Goal: Task Accomplishment & Management: Manage account settings

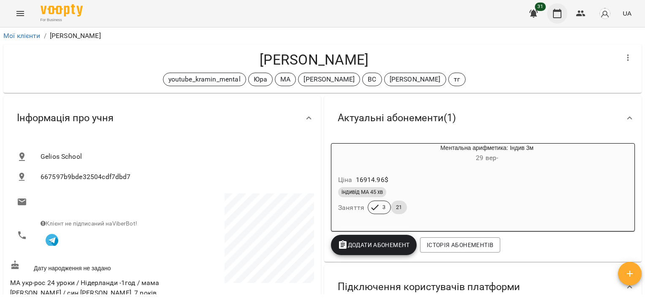
click at [560, 12] on icon "button" at bounding box center [557, 13] width 10 height 10
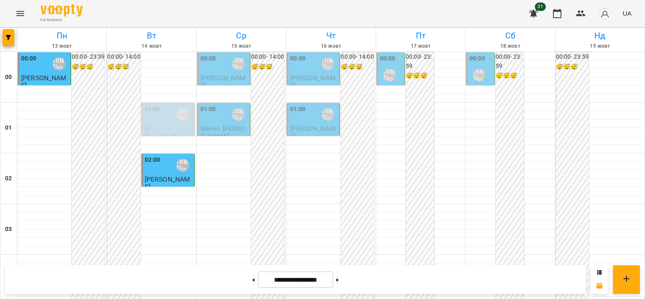
scroll to position [802, 0]
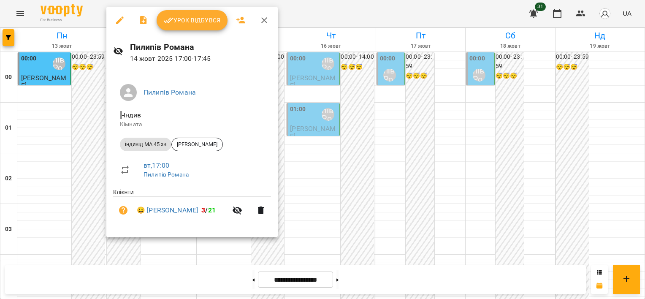
click at [202, 20] on span "Урок відбувся" at bounding box center [191, 20] width 57 height 10
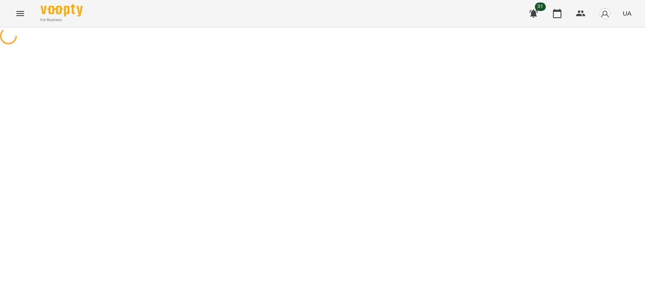
click at [205, 20] on div "For Business 31 UA" at bounding box center [322, 13] width 645 height 27
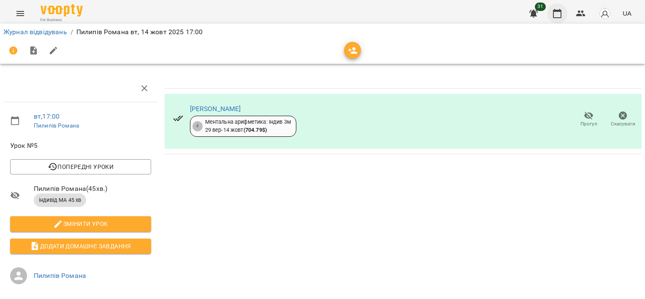
click at [552, 18] on button "button" at bounding box center [557, 13] width 20 height 20
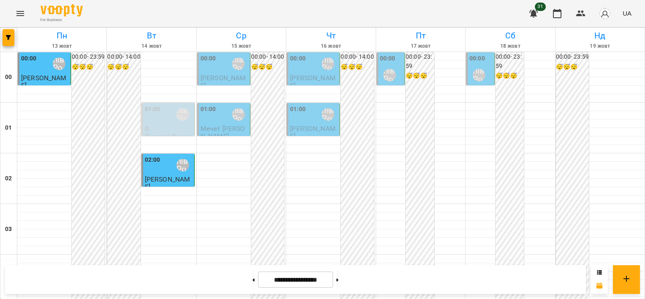
scroll to position [844, 0]
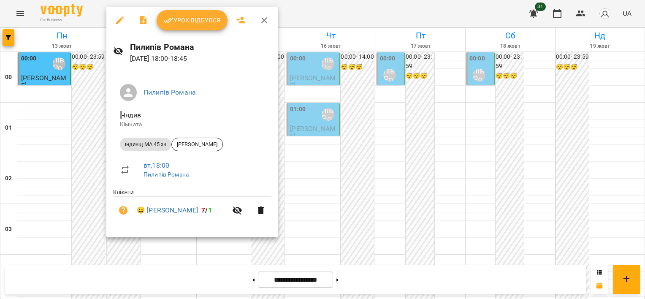
click at [194, 27] on button "Урок відбувся" at bounding box center [192, 20] width 71 height 20
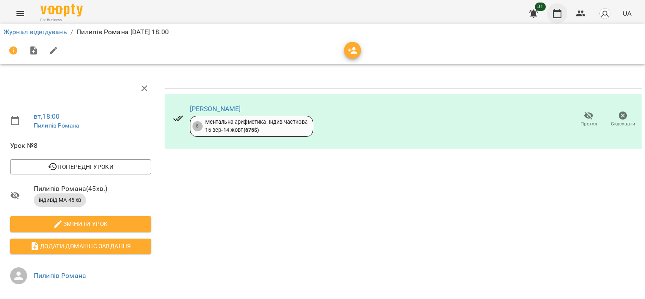
click at [559, 15] on icon "button" at bounding box center [557, 13] width 10 height 10
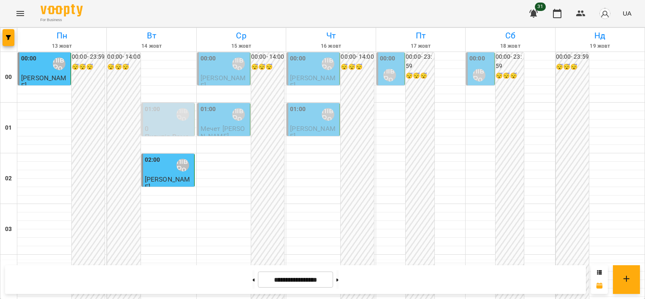
scroll to position [802, 0]
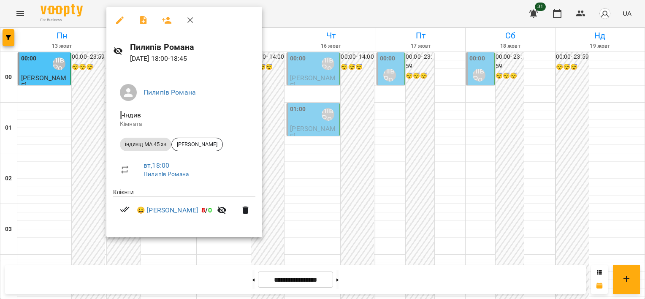
click at [280, 152] on div at bounding box center [322, 149] width 645 height 299
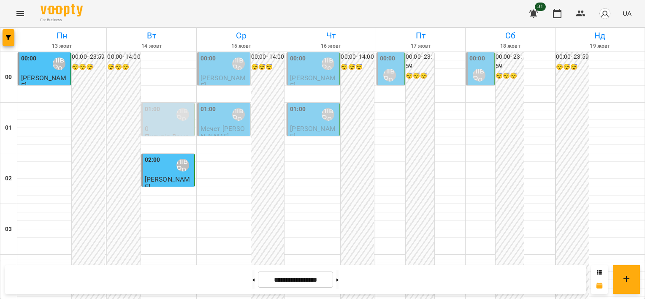
scroll to position [844, 0]
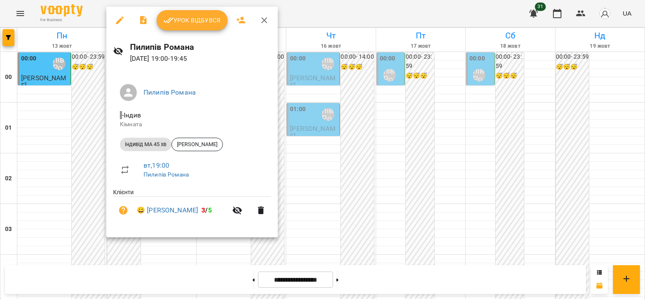
click at [164, 255] on div at bounding box center [322, 149] width 645 height 299
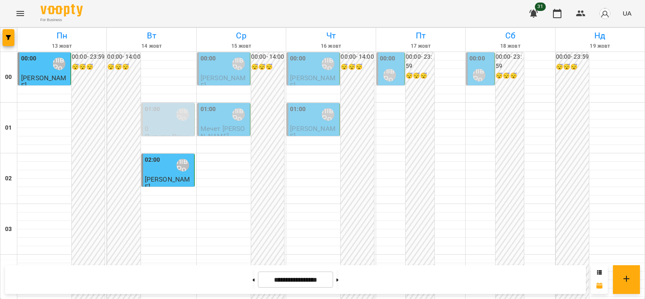
scroll to position [928, 0]
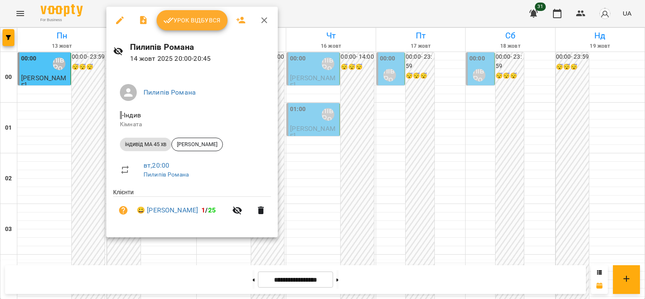
drag, startPoint x: 153, startPoint y: 252, endPoint x: 162, endPoint y: 219, distance: 34.2
click at [153, 251] on div at bounding box center [322, 149] width 645 height 299
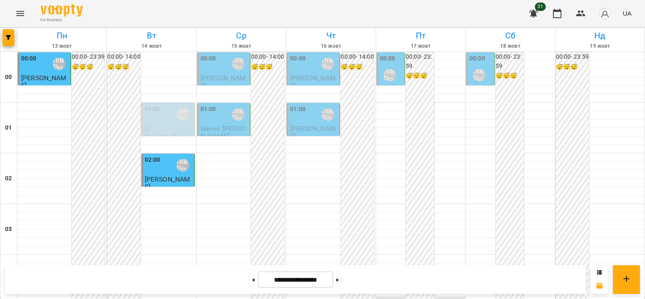
scroll to position [0, 0]
click at [486, 76] on div "00:00 [PERSON_NAME]" at bounding box center [480, 69] width 23 height 31
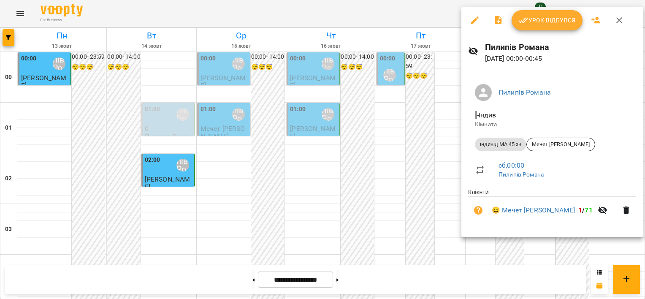
click at [426, 132] on div at bounding box center [322, 149] width 645 height 299
